Goal: Task Accomplishment & Management: Manage account settings

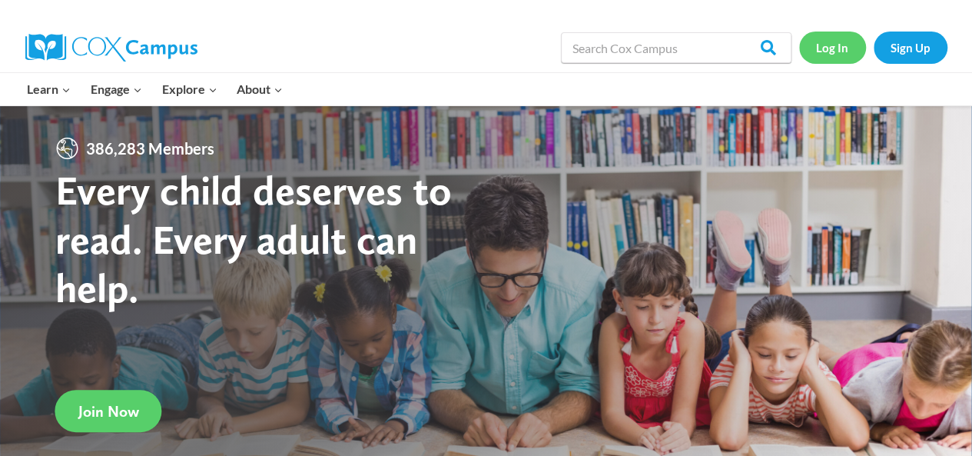
click at [842, 39] on link "Log In" at bounding box center [832, 48] width 67 height 32
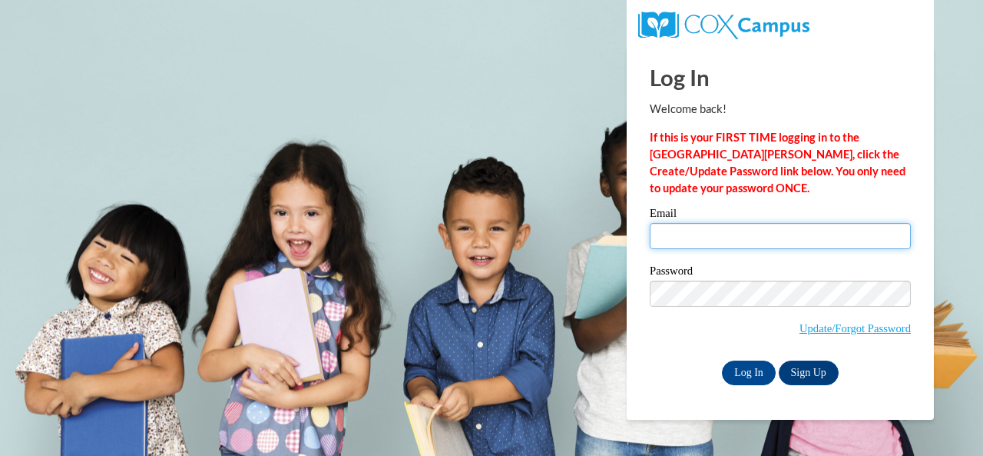
click at [726, 247] on input "Email" at bounding box center [780, 236] width 261 height 26
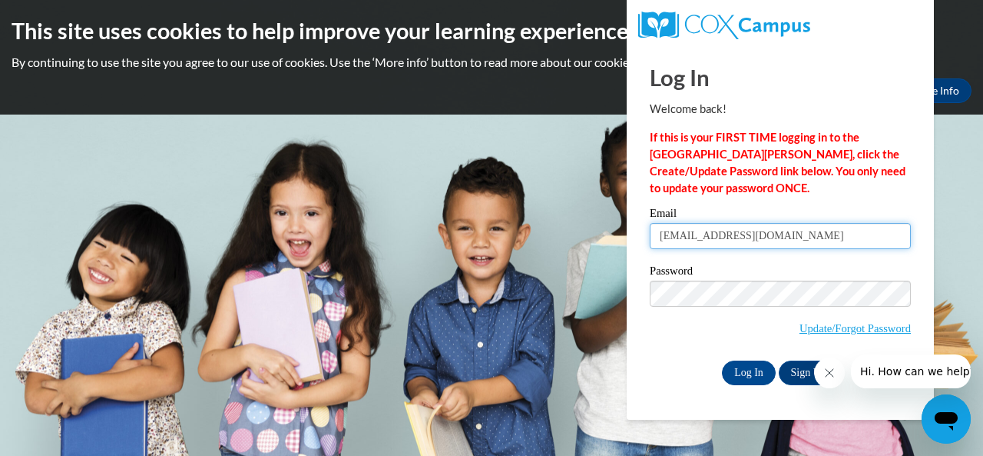
type input "e033093@muscogee.k12.ga.us"
click at [722, 360] on input "Log In" at bounding box center [749, 372] width 54 height 25
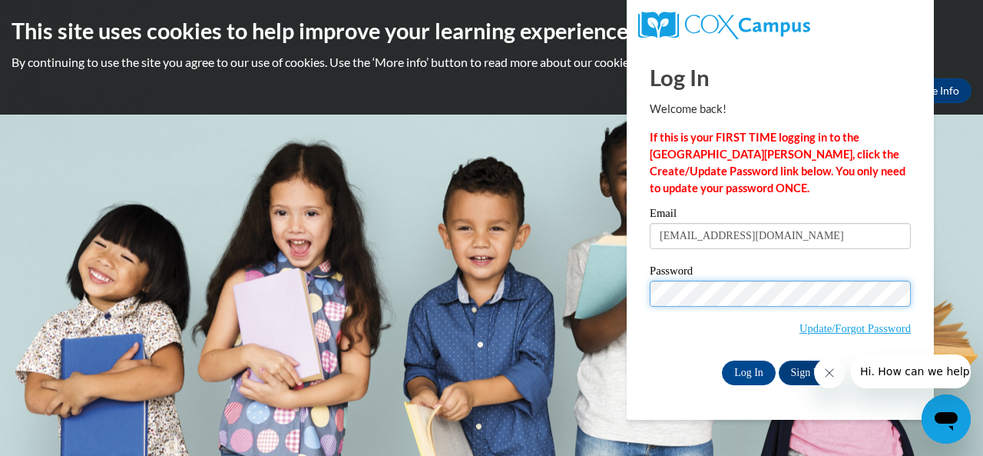
click at [722, 360] on input "Log In" at bounding box center [749, 372] width 54 height 25
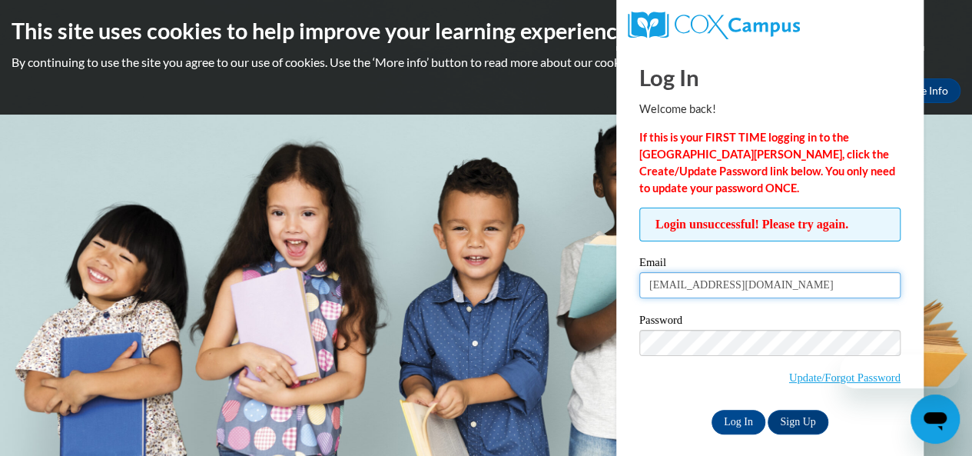
paste input "All other students should be reading a library book and completing a book repor…"
drag, startPoint x: 760, startPoint y: 287, endPoint x: 678, endPoint y: 291, distance: 81.5
click at [678, 291] on input "e033093@muscogee.All other students should be reading a library book and comple…" at bounding box center [769, 285] width 261 height 26
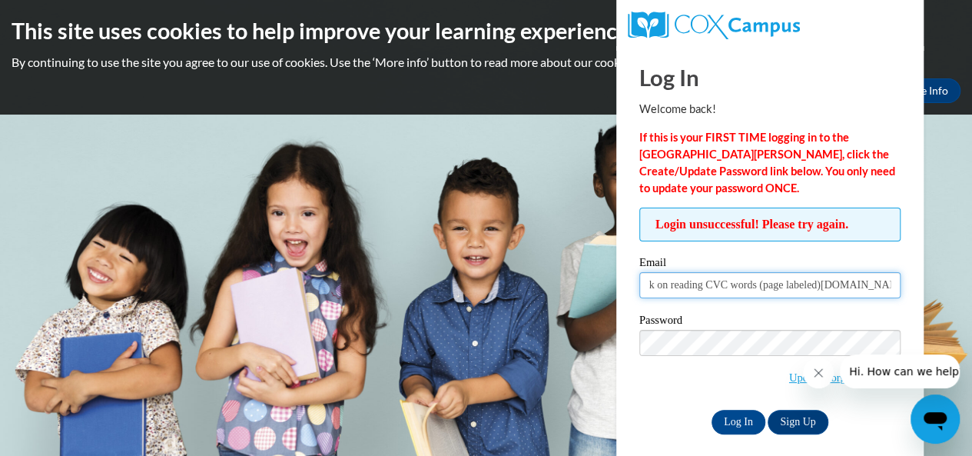
click at [678, 291] on input "e033093@muscogee.All other students should be reading a library book and comple…" at bounding box center [769, 285] width 261 height 26
type input "McKinney.Casey.L@muscogee.k12.ga.us"
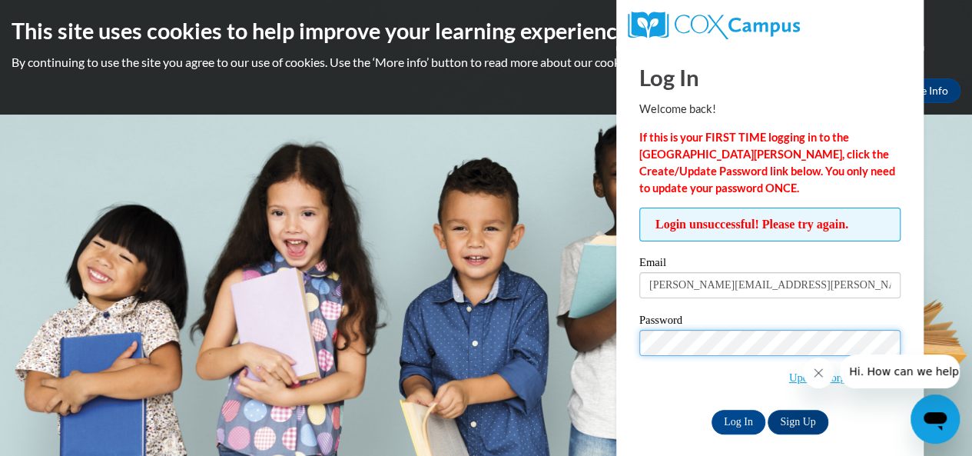
click at [711, 410] on input "Log In" at bounding box center [738, 422] width 54 height 25
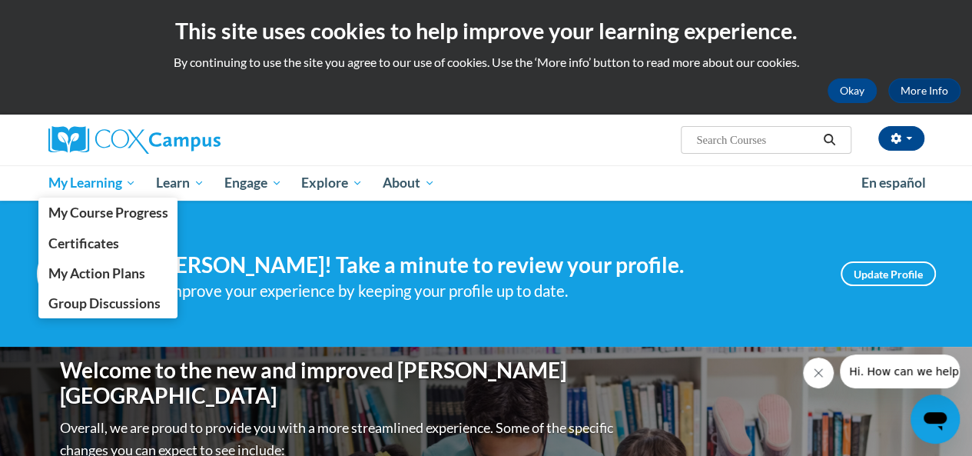
click at [85, 184] on span "My Learning" at bounding box center [92, 183] width 88 height 18
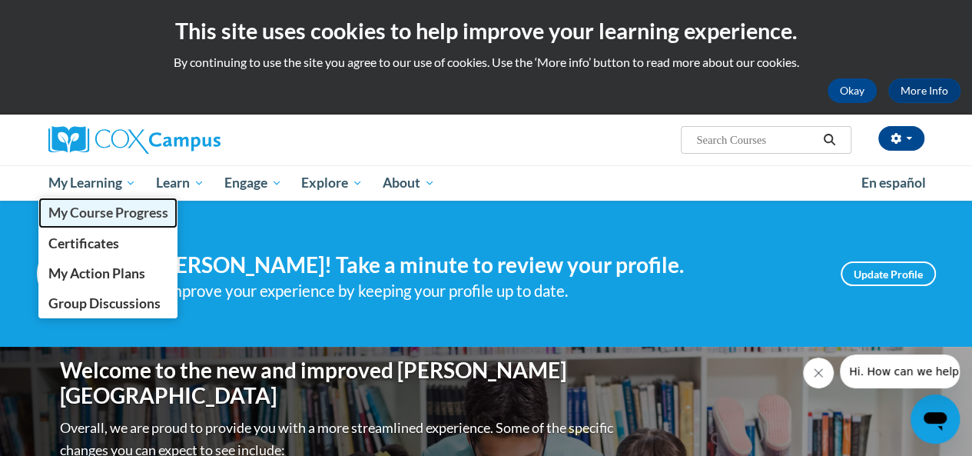
click at [85, 214] on span "My Course Progress" at bounding box center [108, 212] width 120 height 16
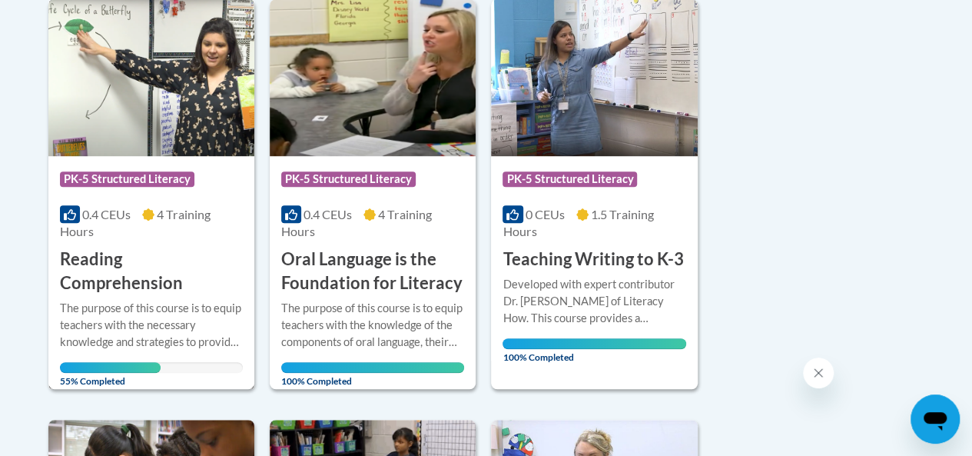
click at [124, 335] on div "The purpose of this course is to equip teachers with the necessary knowledge an…" at bounding box center [151, 325] width 183 height 51
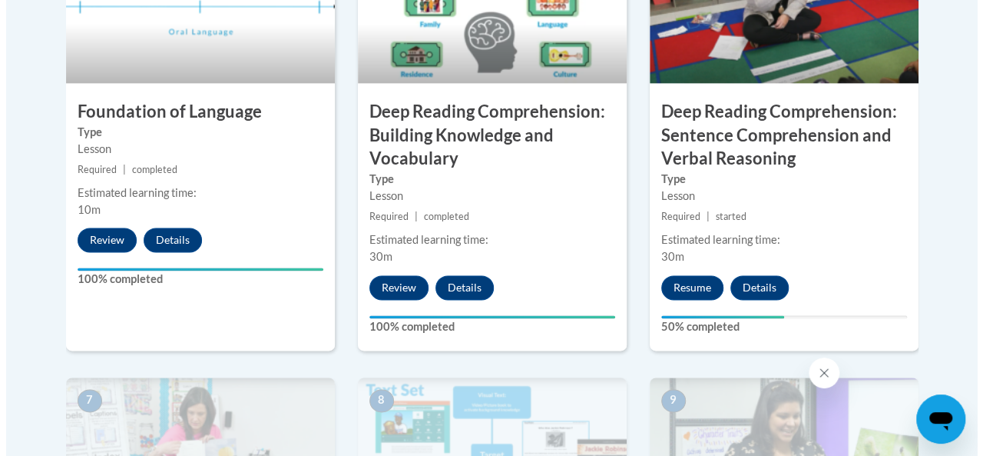
scroll to position [988, 0]
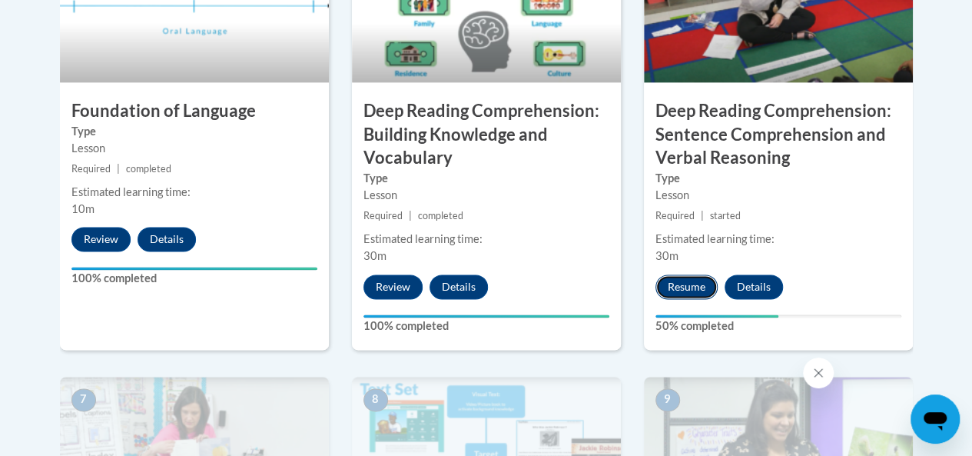
click at [690, 286] on button "Resume" at bounding box center [686, 286] width 62 height 25
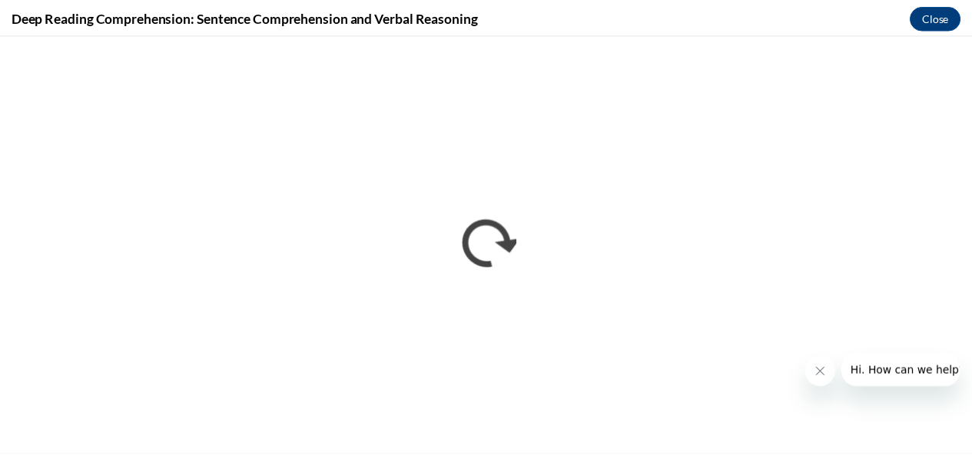
scroll to position [0, 0]
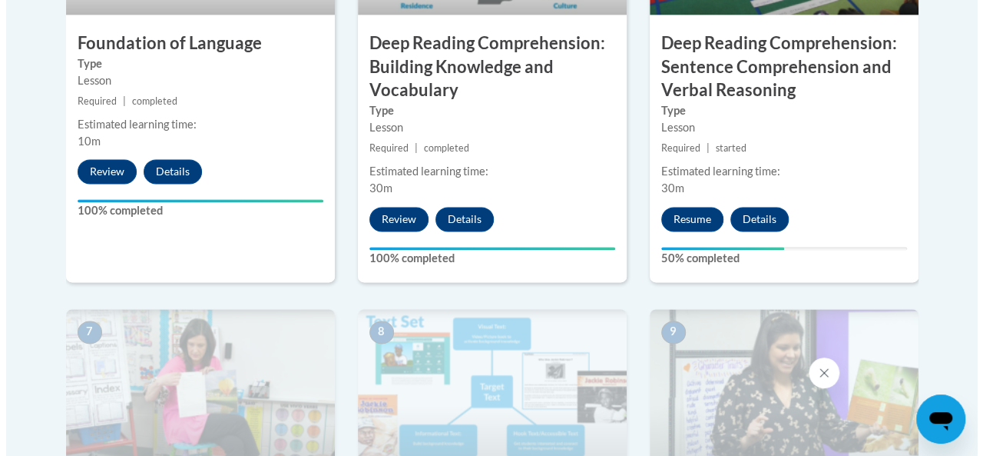
scroll to position [1057, 0]
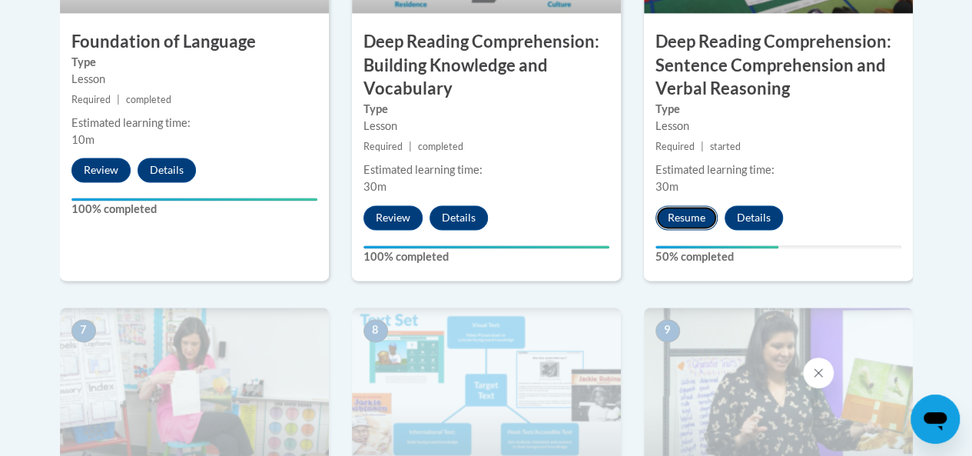
click at [695, 205] on button "Resume" at bounding box center [686, 217] width 62 height 25
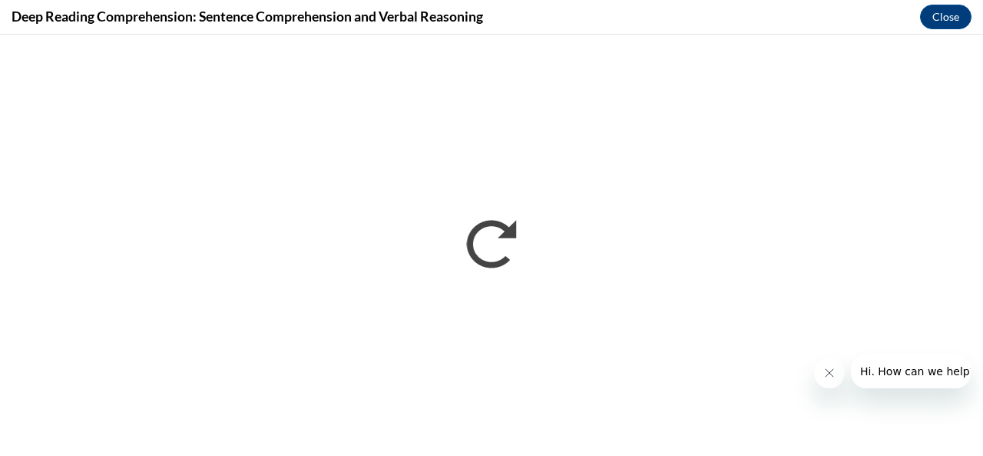
scroll to position [0, 0]
